Goal: Task Accomplishment & Management: Manage account settings

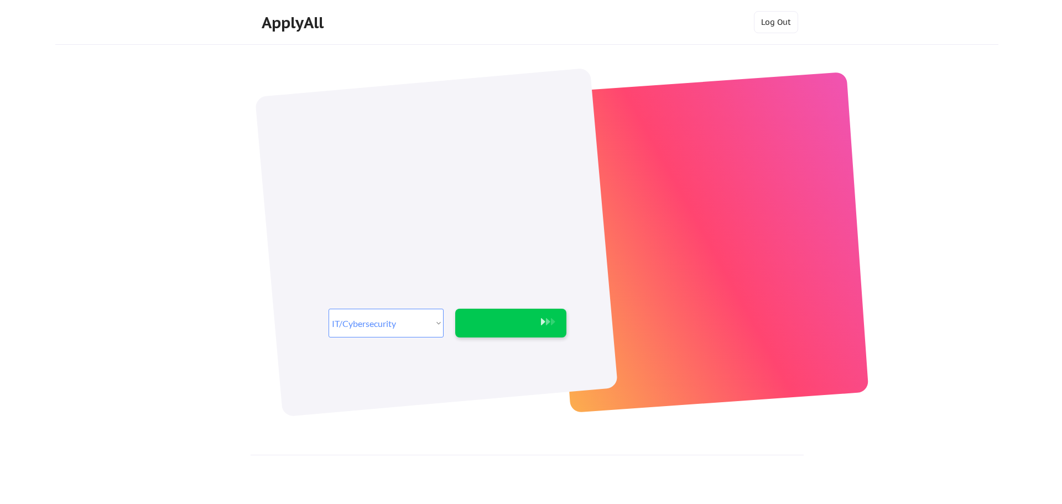
select select ""it_security""
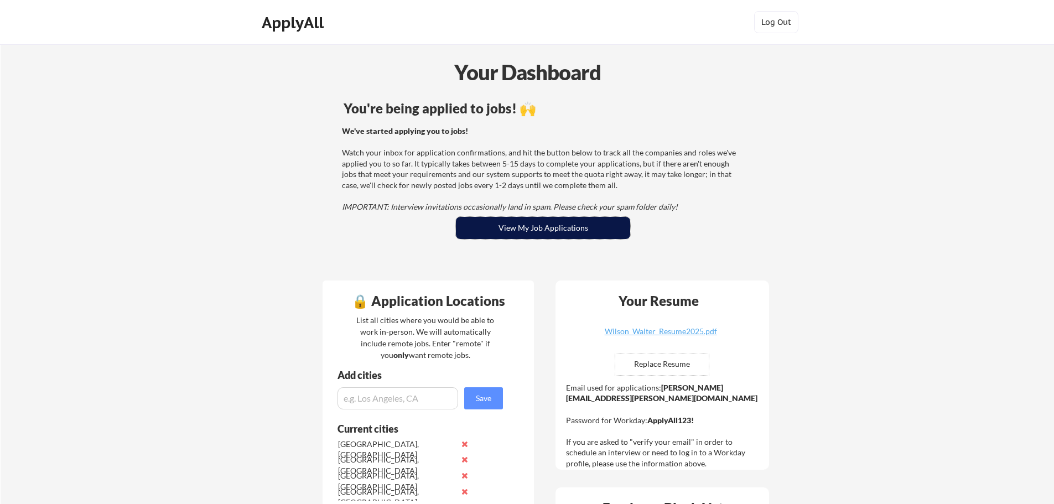
click at [522, 227] on button "View My Job Applications" at bounding box center [543, 228] width 174 height 22
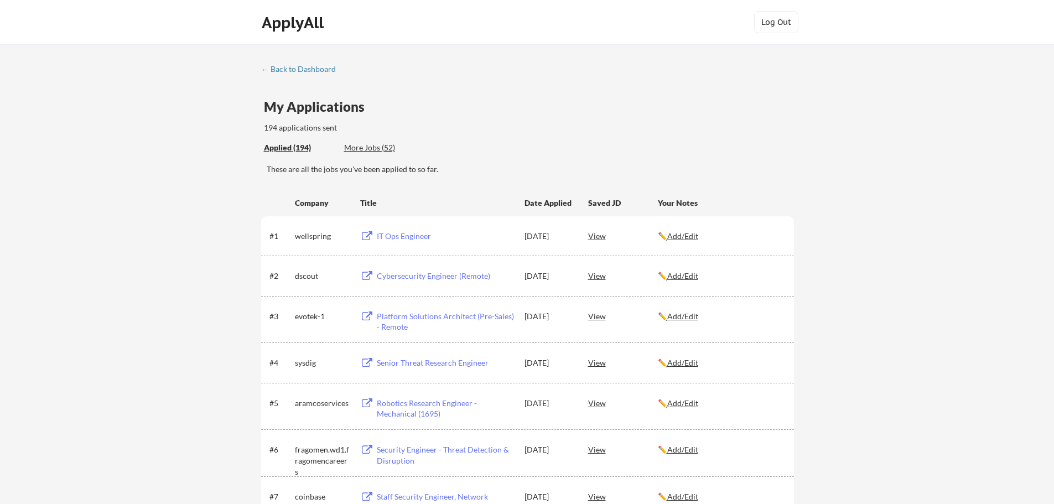
click at [376, 148] on div "More Jobs (52)" at bounding box center [384, 147] width 81 height 11
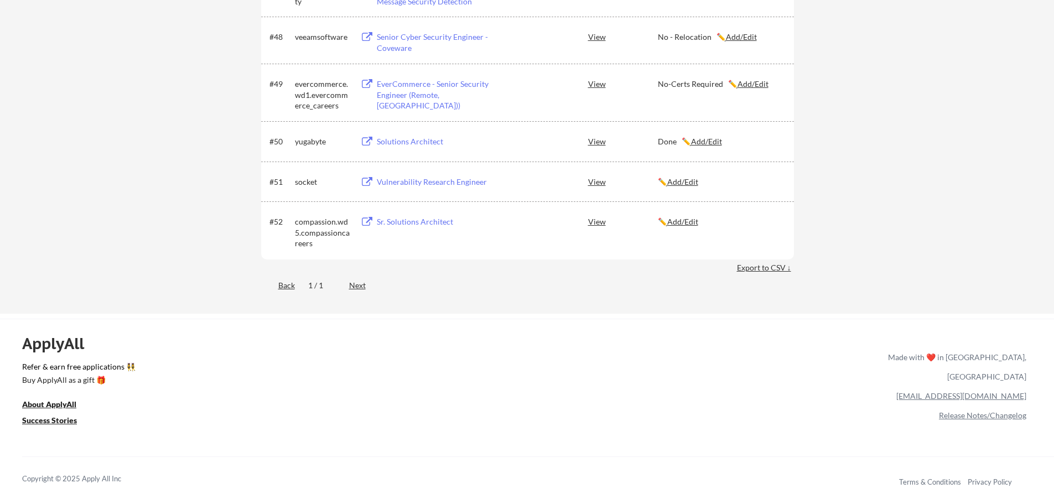
scroll to position [2212, 0]
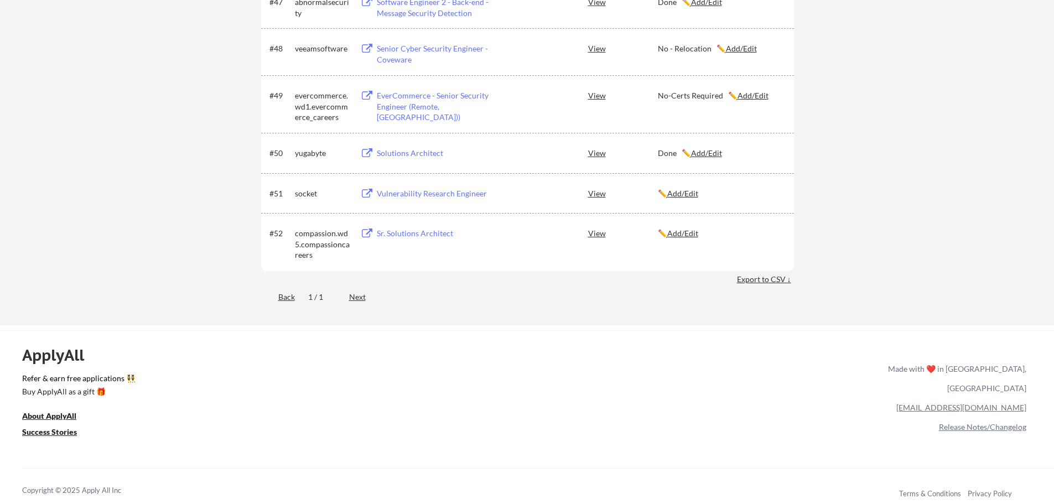
click at [367, 194] on button at bounding box center [367, 194] width 14 height 11
click at [368, 232] on button at bounding box center [367, 233] width 14 height 11
